Goal: Task Accomplishment & Management: Manage account settings

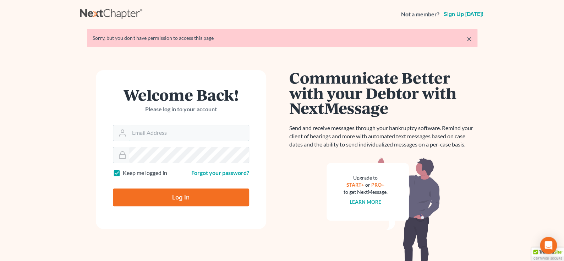
type input "[PERSON_NAME][EMAIL_ADDRESS][PERSON_NAME][DOMAIN_NAME]"
click at [168, 193] on input "Log In" at bounding box center [181, 197] width 136 height 18
type input "Thinking..."
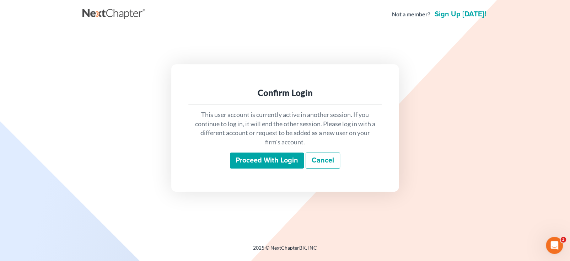
click at [242, 158] on input "Proceed with login" at bounding box center [267, 160] width 74 height 16
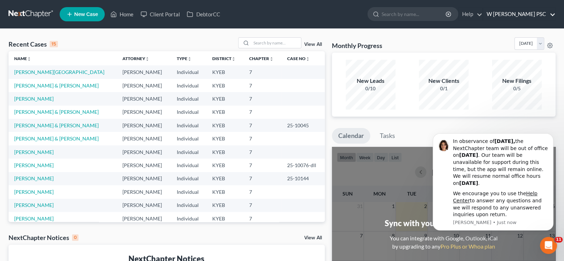
click at [516, 16] on link "W [PERSON_NAME] PSC" at bounding box center [519, 14] width 72 height 13
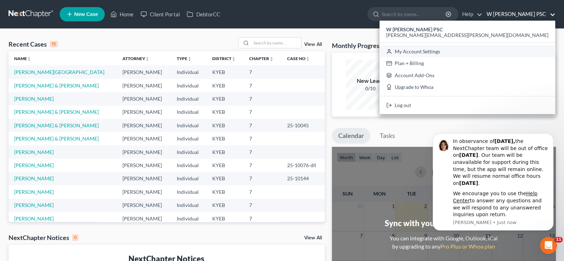
click at [509, 54] on link "My Account Settings" at bounding box center [468, 51] width 176 height 12
select select "24"
select select "18"
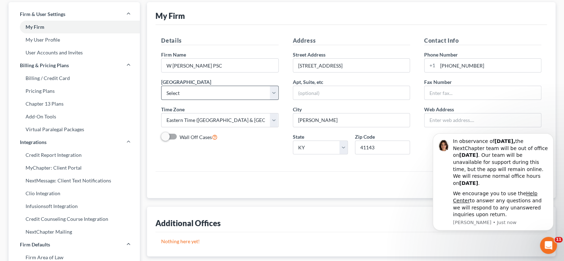
scroll to position [36, 0]
click at [402, 220] on div "Additional Offices New Office" at bounding box center [352, 219] width 392 height 26
click at [541, 241] on div "Open Intercom Messenger" at bounding box center [547, 243] width 23 height 23
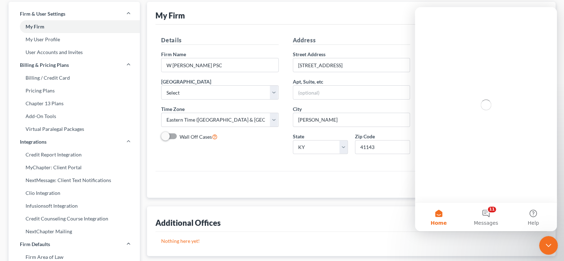
scroll to position [0, 0]
click at [541, 241] on div "Close Intercom Messenger" at bounding box center [547, 244] width 17 height 17
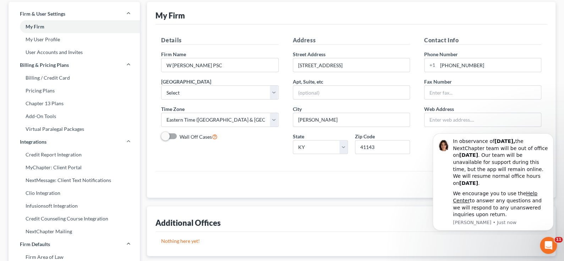
click at [472, 252] on div "Nothing here yet!" at bounding box center [352, 244] width 392 height 24
click at [413, 213] on div "Additional Offices New Office" at bounding box center [352, 219] width 392 height 26
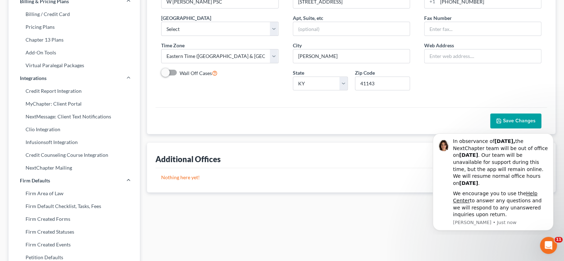
scroll to position [142, 0]
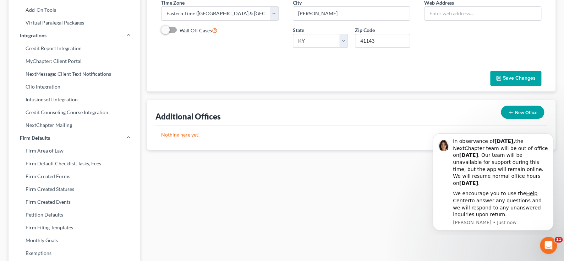
click at [521, 75] on span "Save Changes" at bounding box center [519, 78] width 33 height 6
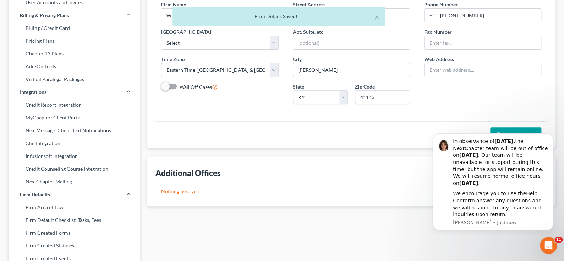
scroll to position [0, 0]
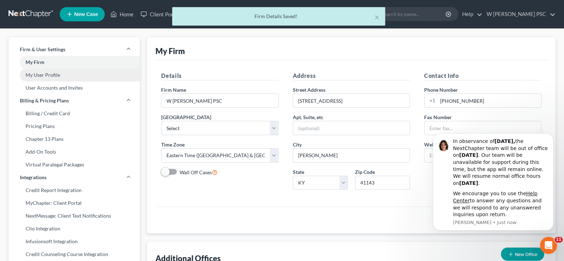
click at [40, 78] on link "My User Profile" at bounding box center [74, 75] width 131 height 13
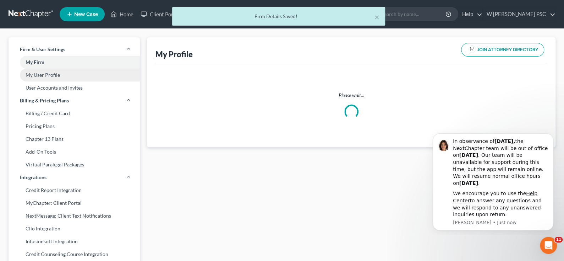
select select "18"
select select "32"
select select "attorney"
select select "0"
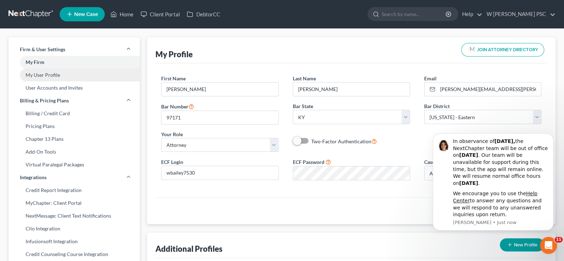
click at [43, 71] on link "My User Profile" at bounding box center [74, 75] width 131 height 13
click at [42, 74] on link "My User Profile" at bounding box center [74, 75] width 131 height 13
click at [42, 83] on link "User Accounts and Invites" at bounding box center [74, 87] width 131 height 13
select select "0"
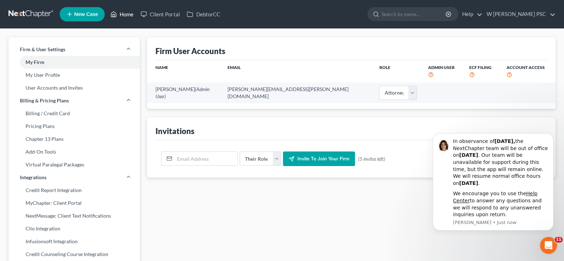
click at [129, 18] on link "Home" at bounding box center [122, 14] width 30 height 13
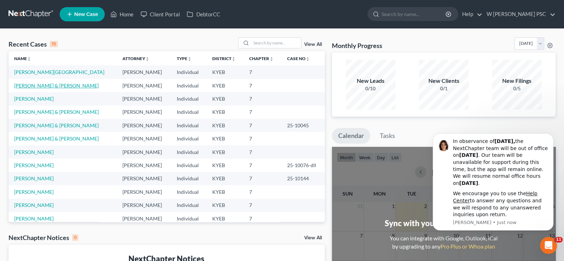
click at [28, 84] on link "[PERSON_NAME] & [PERSON_NAME]" at bounding box center [56, 85] width 85 height 6
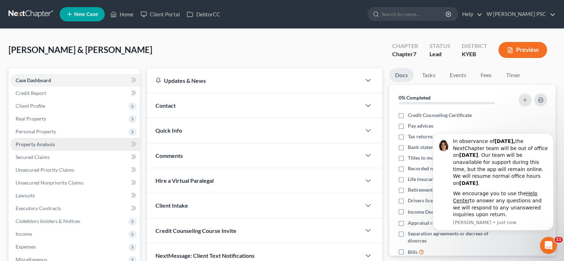
click at [28, 141] on span "Property Analysis" at bounding box center [35, 144] width 39 height 6
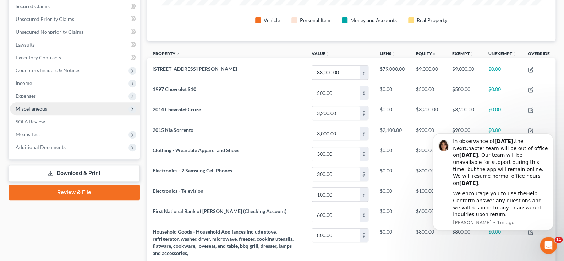
scroll to position [71, 0]
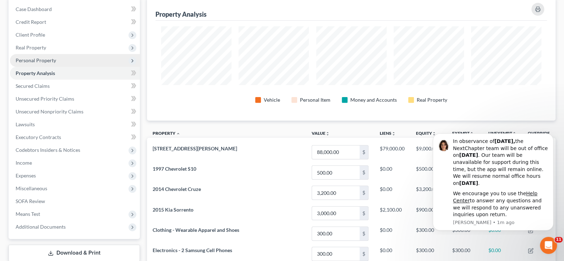
click at [28, 57] on span "Personal Property" at bounding box center [36, 60] width 40 height 6
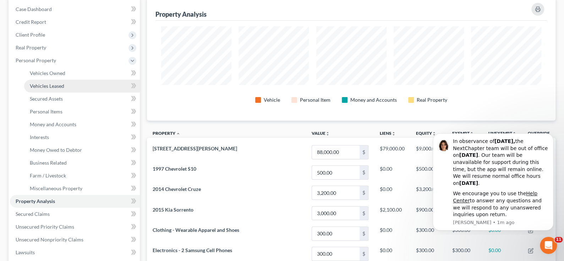
click at [34, 84] on span "Vehicles Leased" at bounding box center [47, 86] width 34 height 6
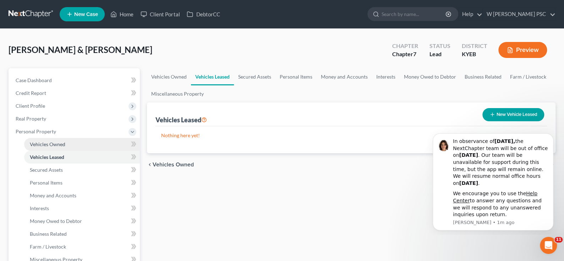
click at [36, 142] on span "Vehicles Owned" at bounding box center [48, 144] width 36 height 6
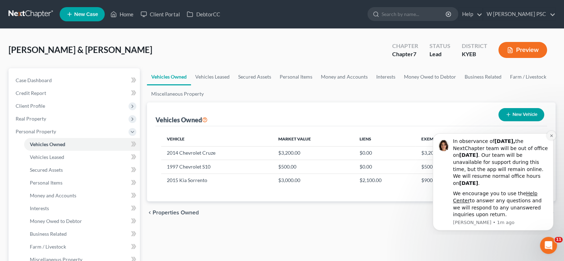
click at [551, 136] on icon "Dismiss notification" at bounding box center [552, 136] width 4 height 4
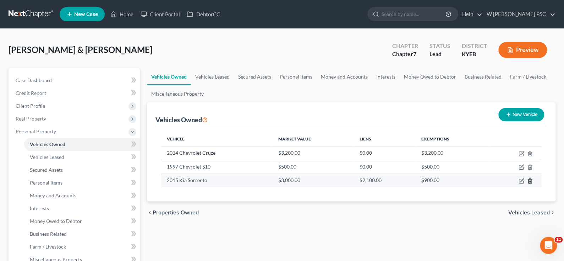
click at [533, 181] on td at bounding box center [515, 179] width 53 height 13
click at [529, 181] on icon "button" at bounding box center [531, 181] width 6 height 6
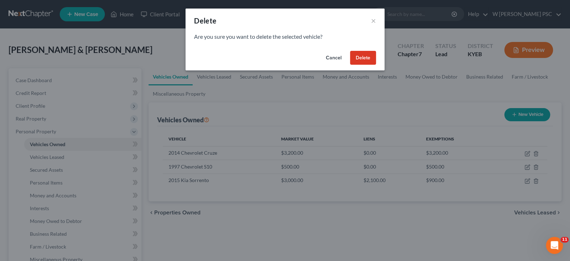
click at [360, 61] on button "Delete" at bounding box center [363, 58] width 26 height 14
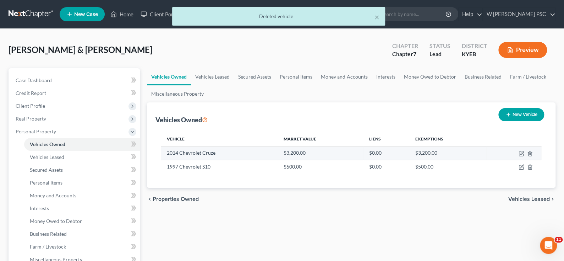
click at [395, 147] on td "$0.00" at bounding box center [387, 152] width 46 height 13
click at [520, 152] on icon "button" at bounding box center [522, 154] width 6 height 6
select select "0"
select select "12"
select select "2"
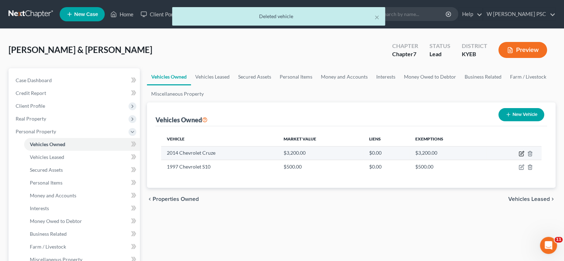
select select "2"
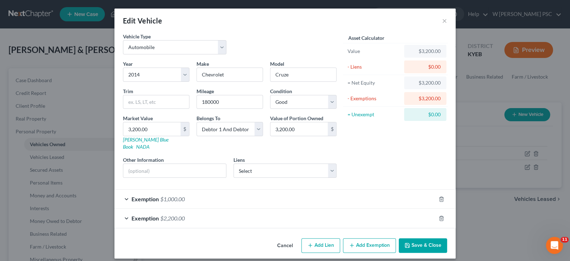
click at [199, 209] on div "Exemption $2,200.00" at bounding box center [274, 218] width 321 height 19
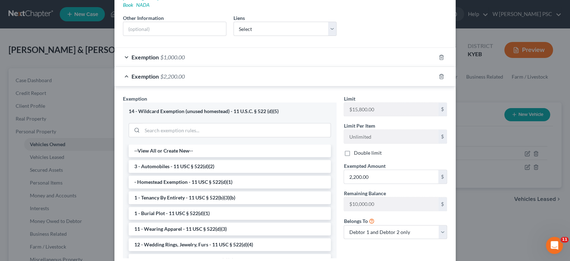
click at [146, 54] on span "Exemption" at bounding box center [144, 57] width 27 height 7
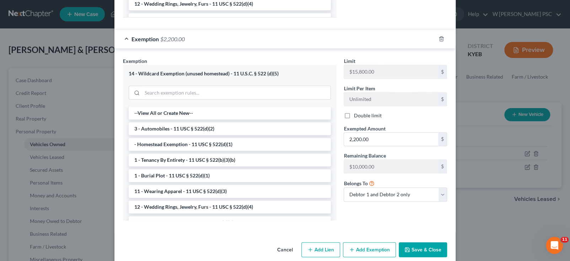
scroll to position [365, 0]
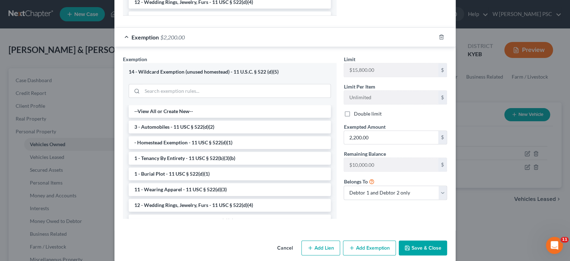
click at [411, 240] on button "Save & Close" at bounding box center [423, 247] width 48 height 15
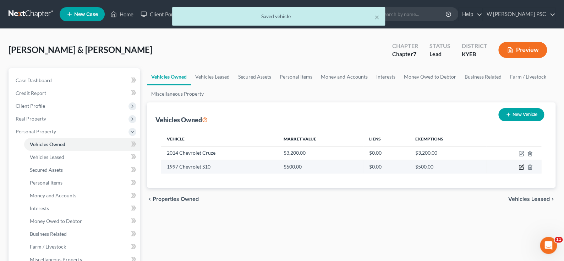
click at [520, 165] on icon "button" at bounding box center [521, 167] width 4 height 4
select select "0"
select select "29"
select select "4"
select select "2"
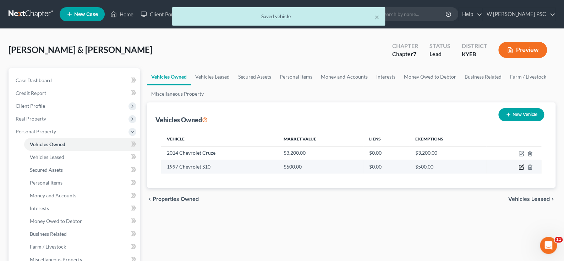
select select "2"
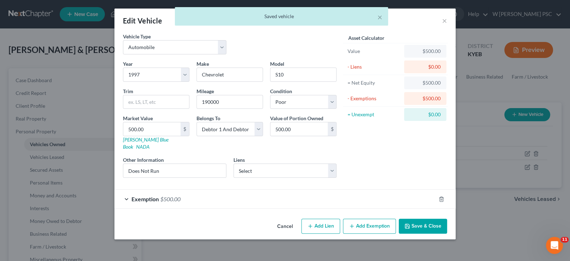
click at [149, 195] on span "Exemption" at bounding box center [144, 198] width 27 height 7
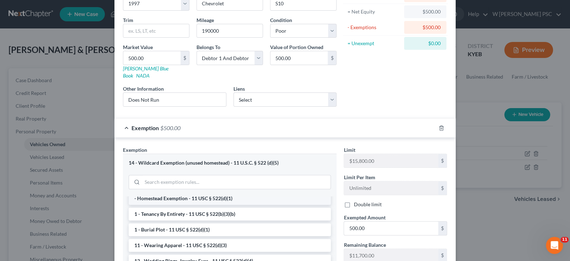
scroll to position [0, 0]
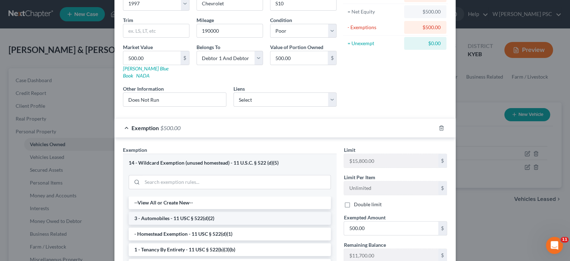
click at [192, 212] on li "3 - Automobiles - 11 USC § 522(d)(2)" at bounding box center [230, 218] width 202 height 13
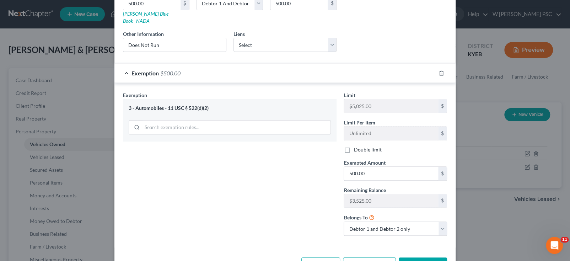
scroll to position [142, 0]
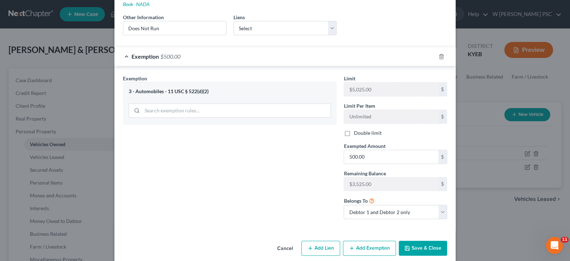
click at [405, 245] on icon "button" at bounding box center [407, 248] width 6 height 6
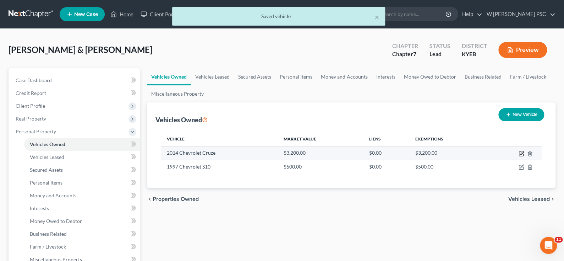
click at [520, 152] on icon "button" at bounding box center [522, 154] width 6 height 6
select select "0"
select select "12"
select select "2"
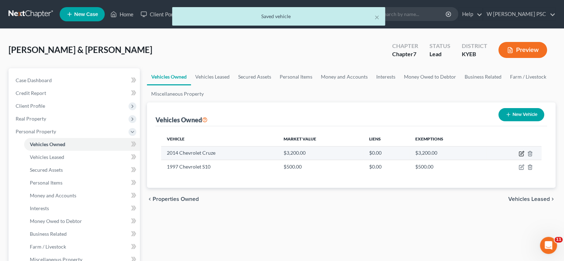
select select "2"
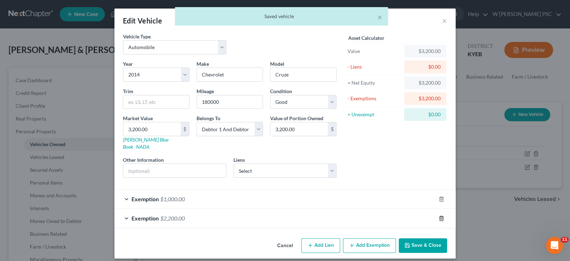
click at [442, 217] on polyline "button" at bounding box center [441, 217] width 4 height 0
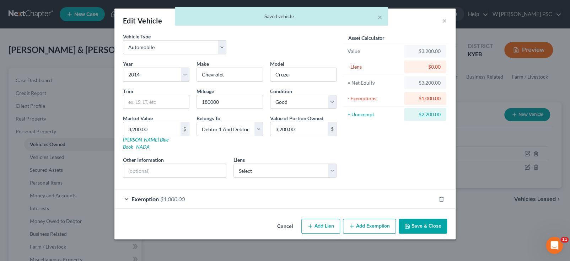
click at [319, 192] on div "Exemption $1,000.00" at bounding box center [274, 198] width 321 height 19
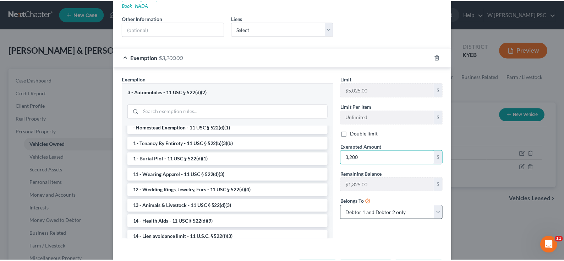
scroll to position [162, 0]
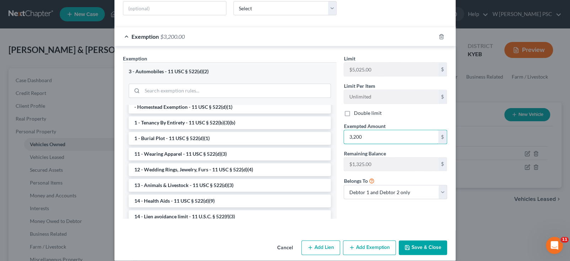
type input "3,200"
click at [436, 240] on button "Save & Close" at bounding box center [423, 247] width 48 height 15
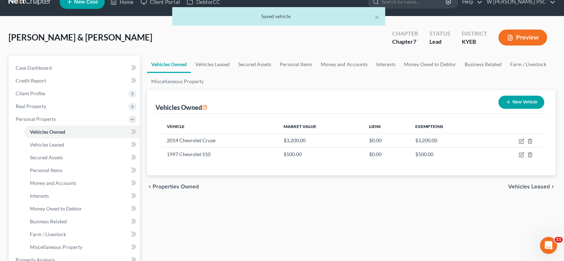
scroll to position [0, 0]
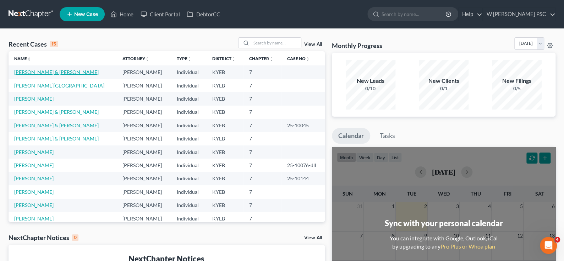
click at [45, 71] on link "[PERSON_NAME] & [PERSON_NAME]" at bounding box center [56, 72] width 85 height 6
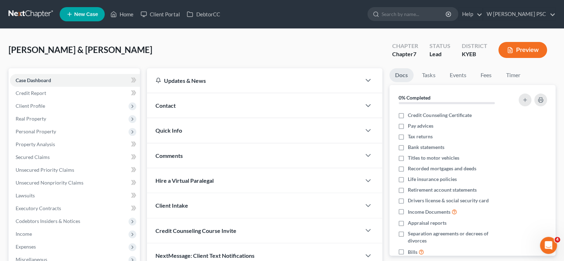
click at [522, 49] on button "Preview" at bounding box center [523, 50] width 49 height 16
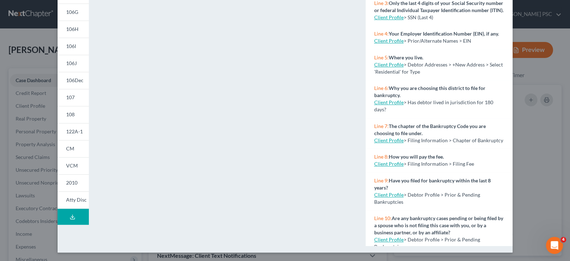
click at [70, 213] on button "Download Draft" at bounding box center [73, 217] width 31 height 16
